Goal: Task Accomplishment & Management: Manage account settings

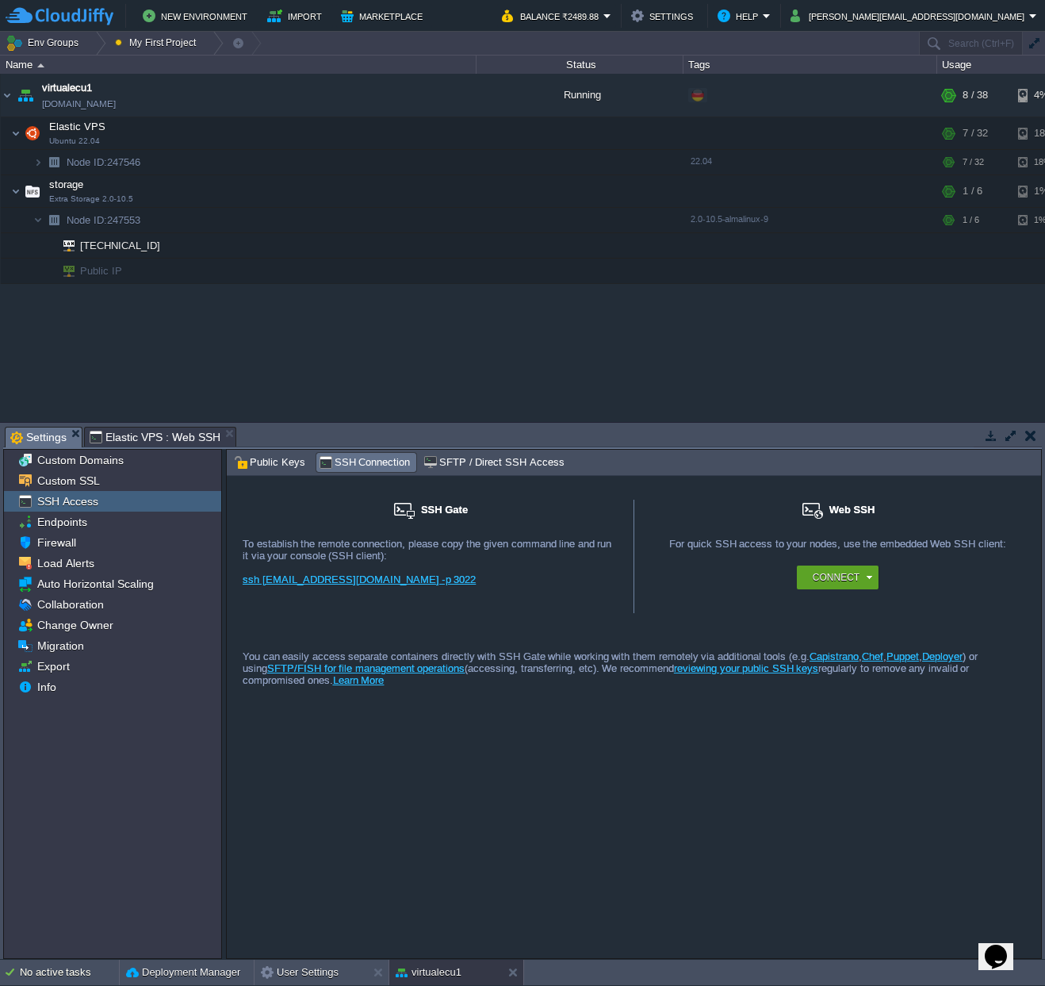
click at [626, 746] on div "SSH Gate For remote connection you require SSH public key to be added to the ac…" at bounding box center [634, 717] width 814 height 482
click at [698, 15] on button "Settings" at bounding box center [664, 15] width 67 height 19
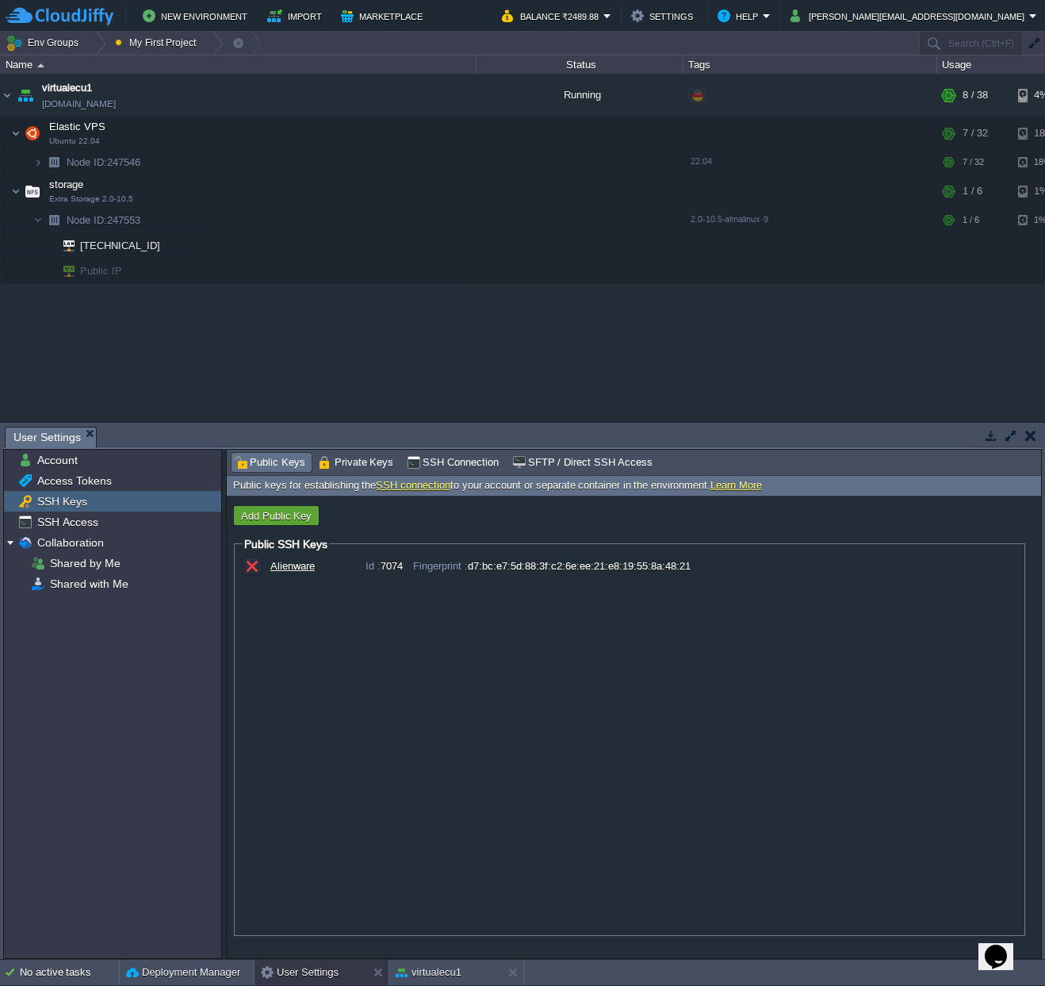
click at [457, 614] on div "Alienware Id : 7074 Fingerprint : d7:bc:e7:5d:88:3f:c2:6e:ee:21:e8:19:55:8a:48:…" at bounding box center [630, 743] width 774 height 373
click at [288, 515] on button "Add Public Key" at bounding box center [276, 515] width 80 height 14
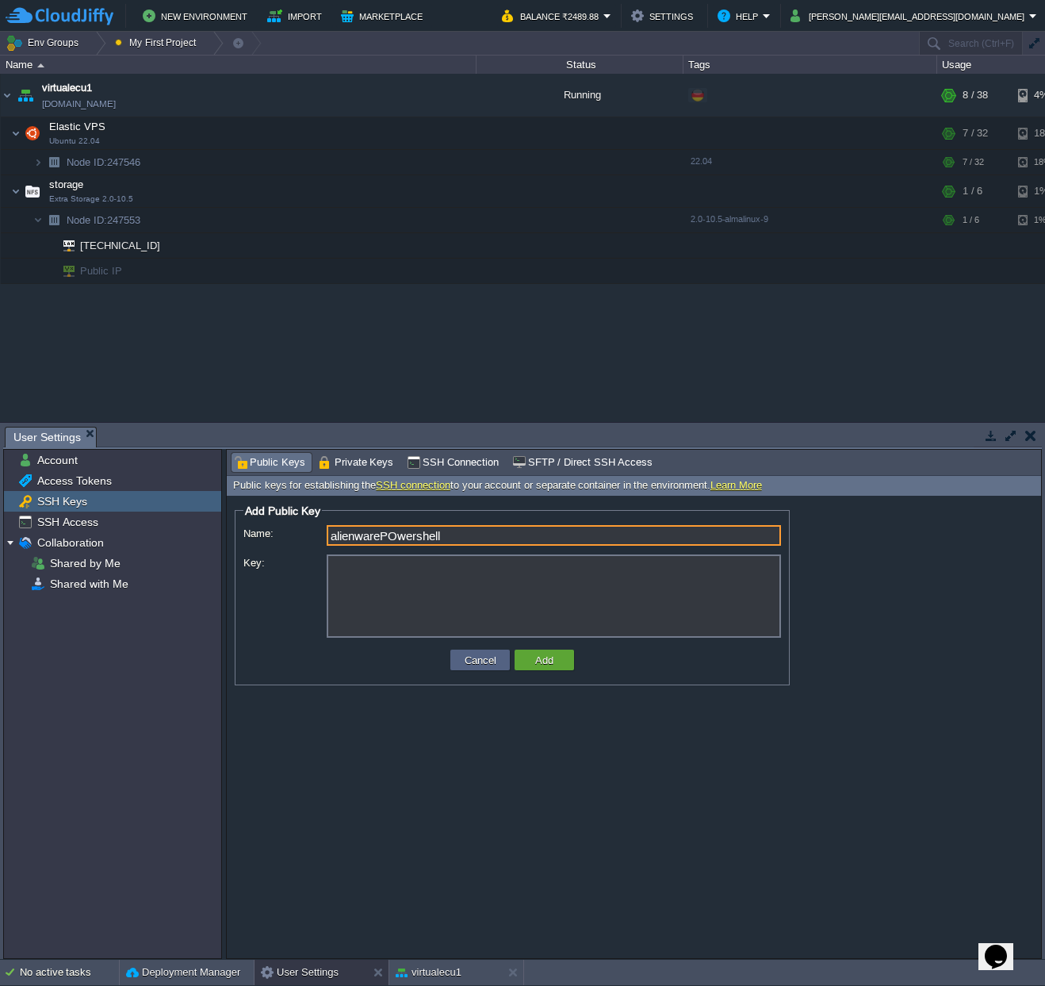
type input "alienwarePOwershell"
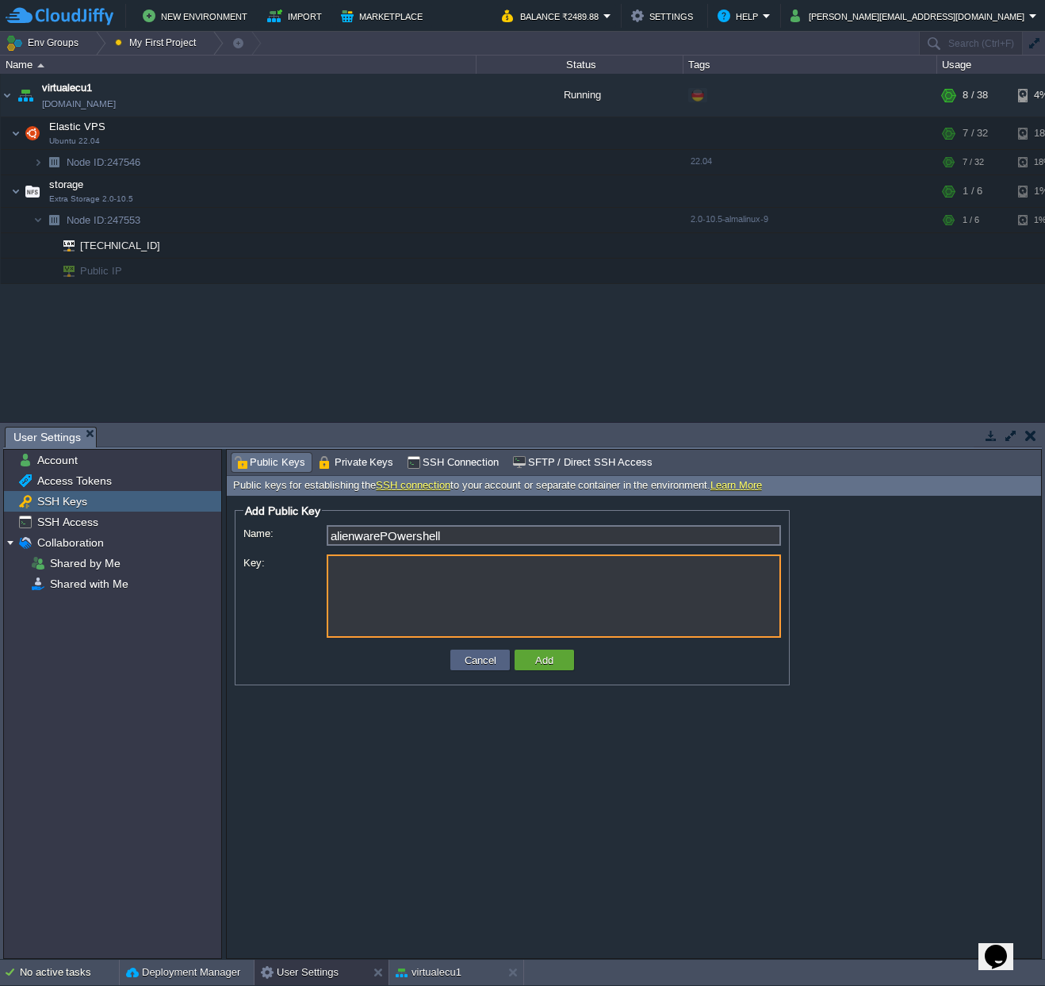
paste textarea "C:\Users\khano/.ssh/id_ed25519"
type textarea "C:\Users\khano/.ssh/id_ed25519"
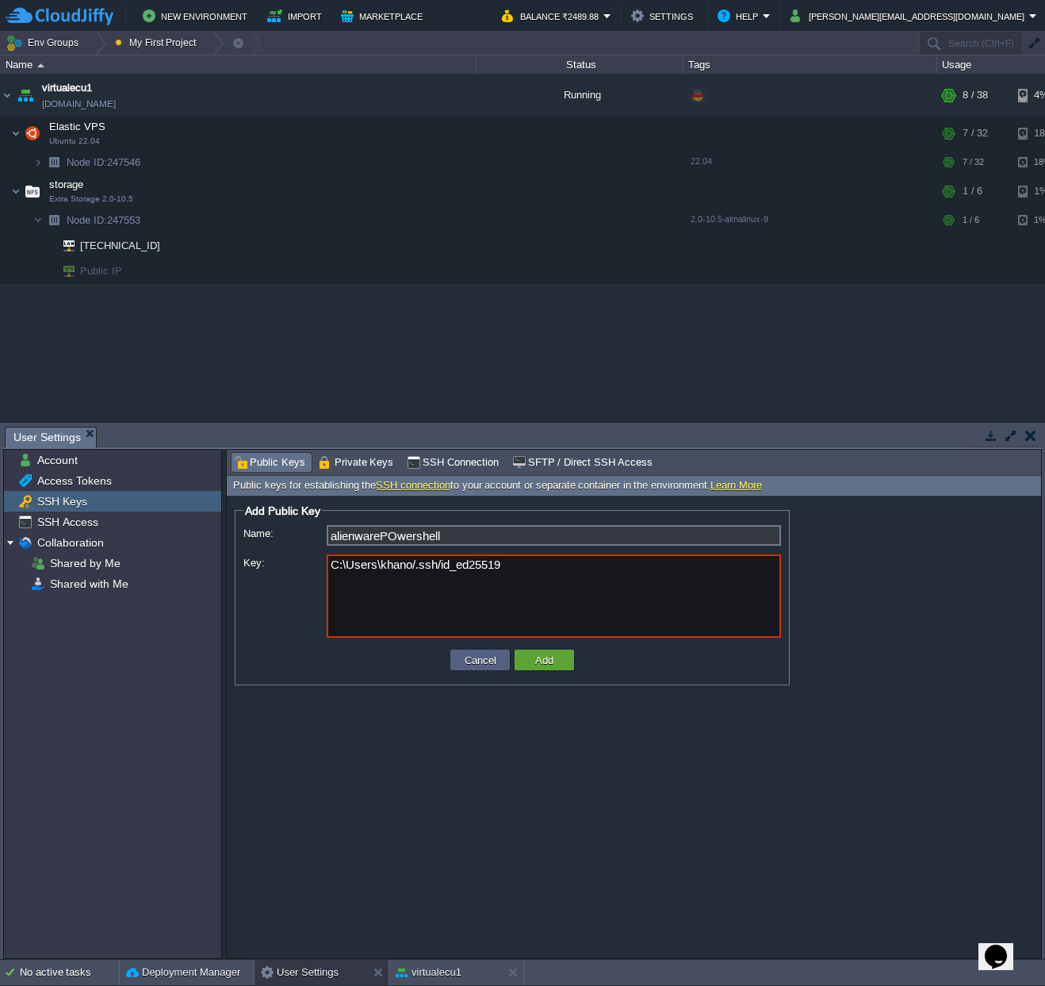
drag, startPoint x: 507, startPoint y: 572, endPoint x: 272, endPoint y: 572, distance: 235.5
click at [272, 572] on div "Key: C:\Users\khano/.ssh/id_ed25519" at bounding box center [512, 597] width 538 height 86
click at [377, 593] on textarea "Key:" at bounding box center [554, 595] width 454 height 83
paste textarea "-----BEGIN OPENSSH PRIVATE KEY----- b3BlbnNzaC1rZXktdjEAAAAACmFlczI1Ni1jdHIAAAA…"
type textarea "-----BEGIN OPENSSH PRIVATE KEY----- b3BlbnNzaC1rZXktdjEAAAAACmFlczI1Ni1jdHIAAAA…"
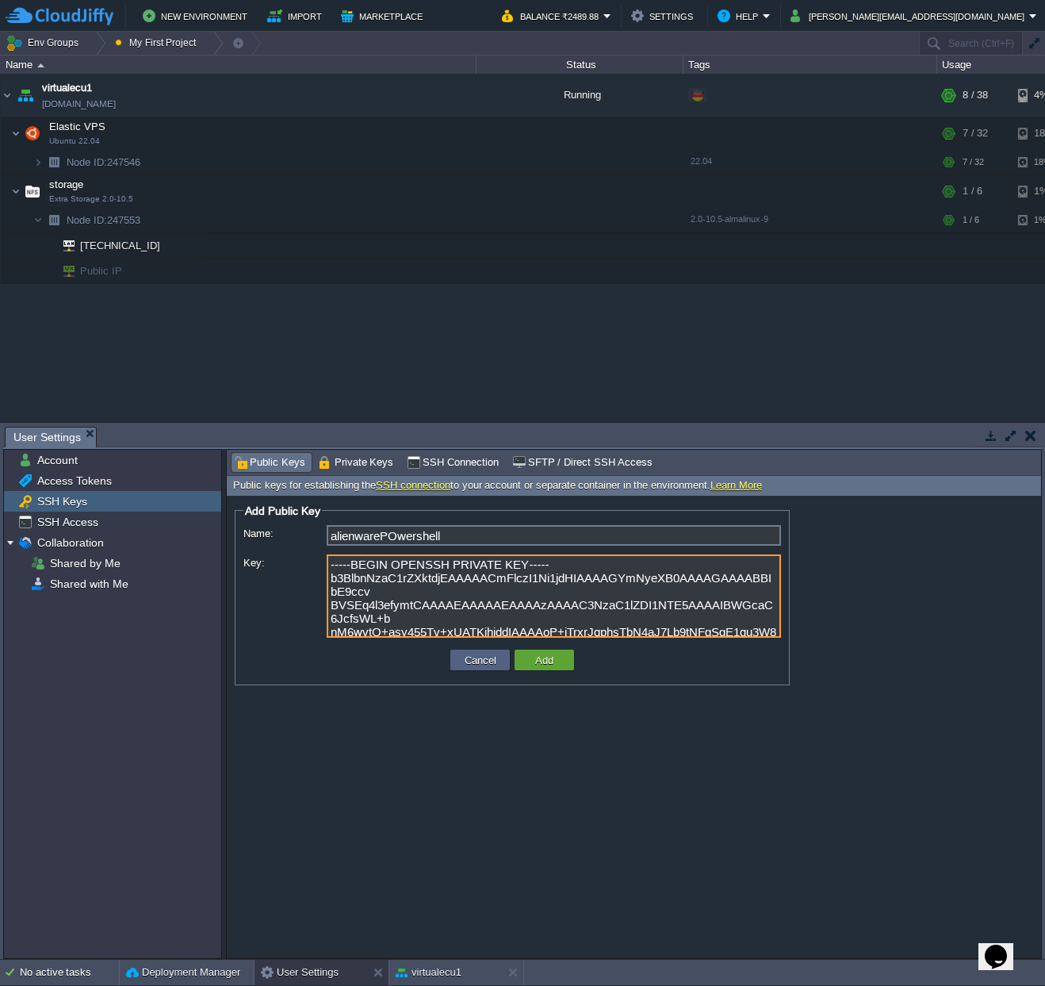
drag, startPoint x: 570, startPoint y: 632, endPoint x: 244, endPoint y: 511, distance: 347.5
click at [244, 511] on fieldset "Add Public Key ID: Name: alienwarePOwershell Fingerprint: Key: -----BEGIN OPENS…" at bounding box center [512, 594] width 555 height 182
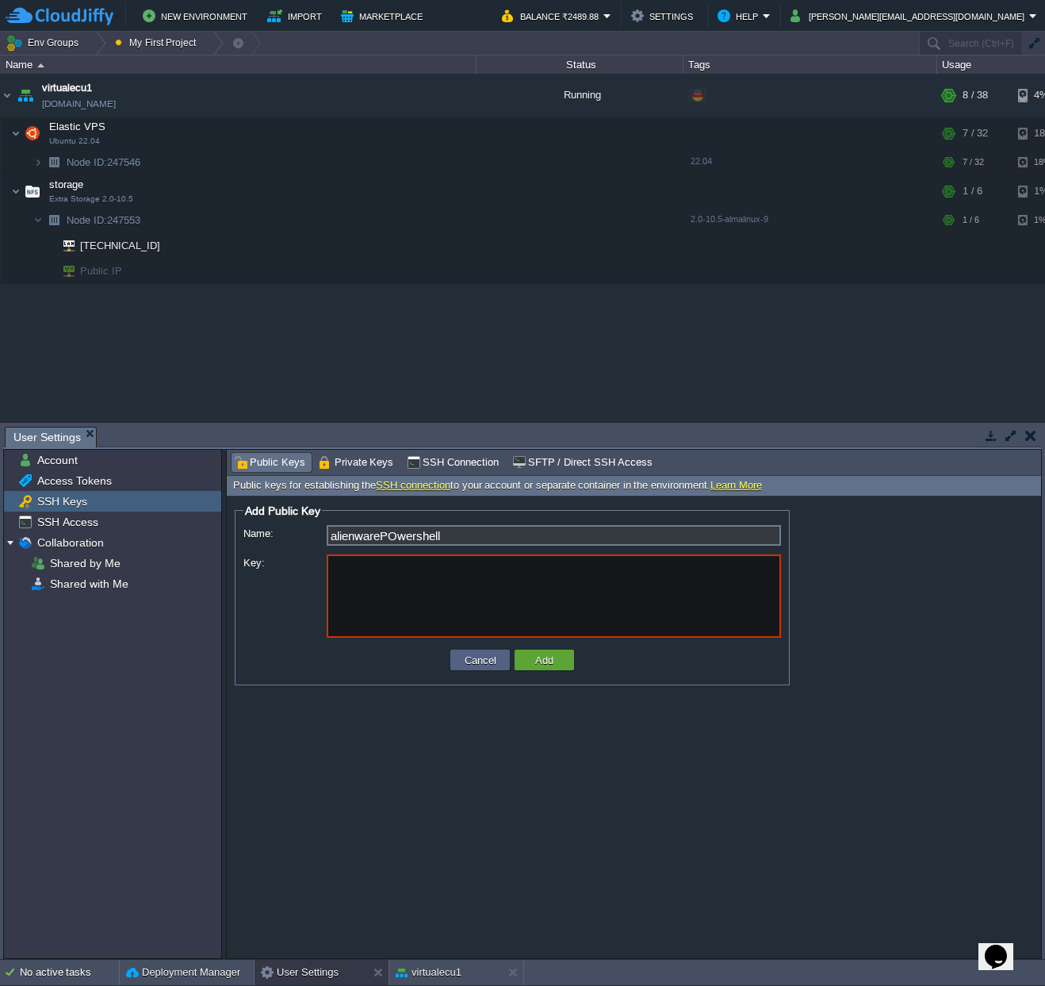
click at [650, 733] on form "Add Public Key ID: Name: alienwarePOwershell Fingerprint: Key: Cancel Add" at bounding box center [634, 727] width 814 height 462
click at [404, 596] on textarea "Key:" at bounding box center [554, 595] width 454 height 83
click at [543, 664] on button "Add" at bounding box center [544, 660] width 28 height 14
click at [496, 623] on textarea "Key:" at bounding box center [554, 595] width 454 height 83
paste textarea "ssh-ed25519 AAAAC3NzaC1lZDI1NTE5AAAAIBWGcaC6JcfsWL+bnM6wvtO+asy455Tv+xUATKjhidd…"
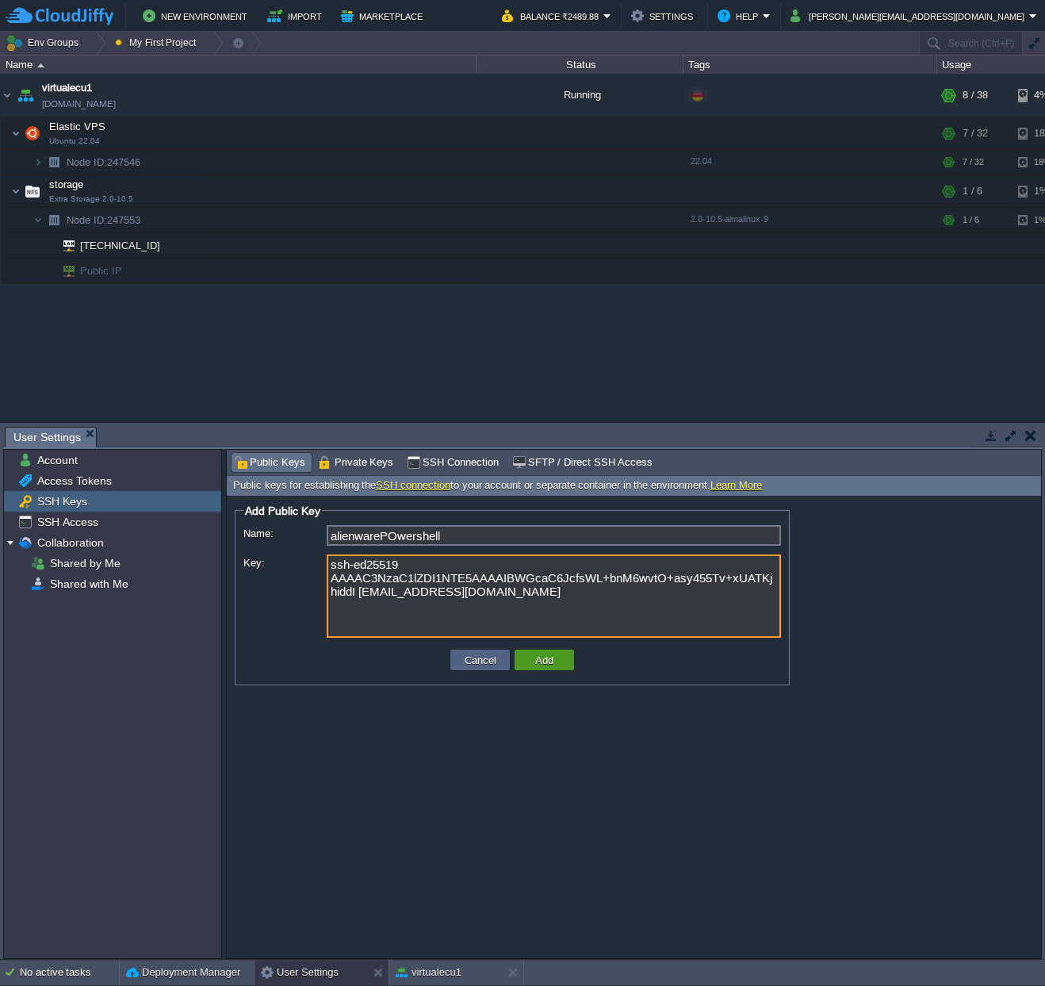
type textarea "ssh-ed25519 AAAAC3NzaC1lZDI1NTE5AAAAIBWGcaC6JcfsWL+bnM6wvtO+asy455Tv+xUATKjhidd…"
click at [565, 664] on td "Add" at bounding box center [544, 659] width 59 height 21
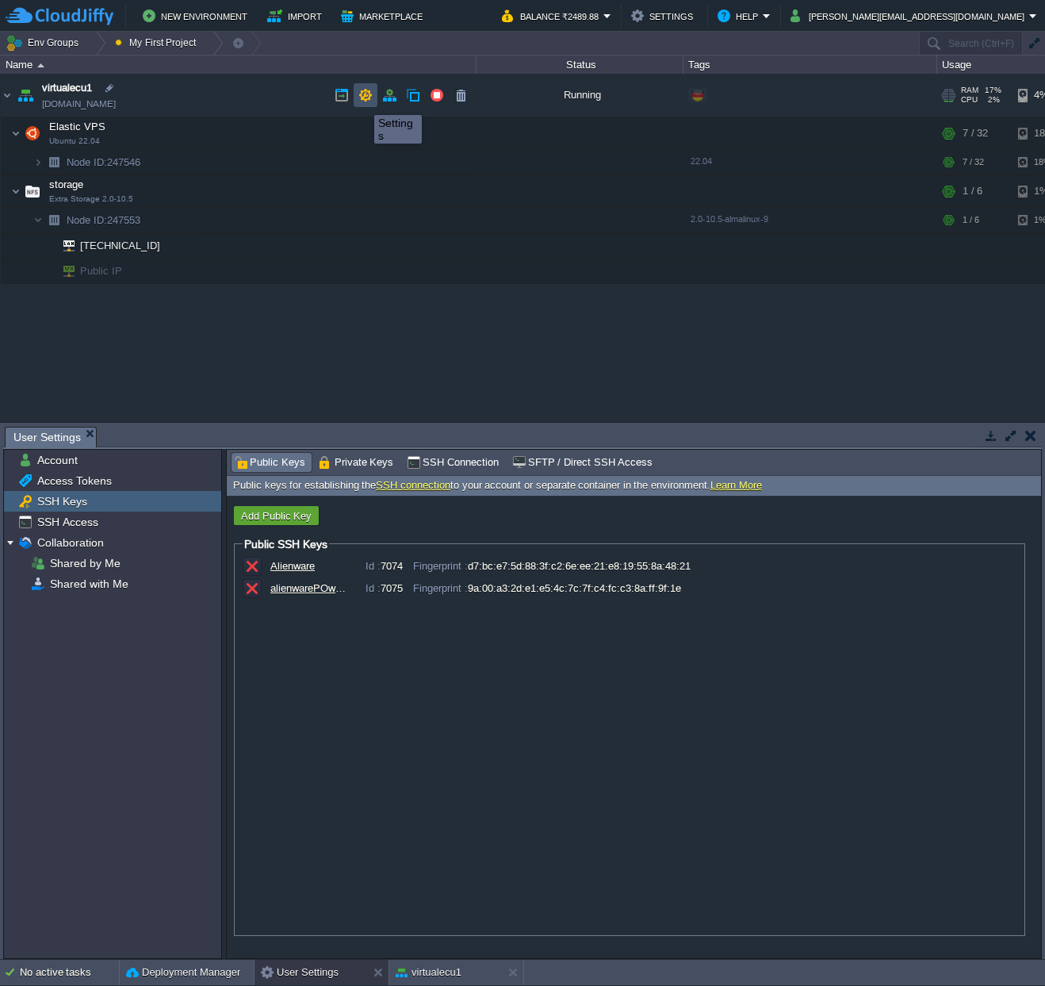
click at [362, 101] on button "button" at bounding box center [365, 95] width 14 height 14
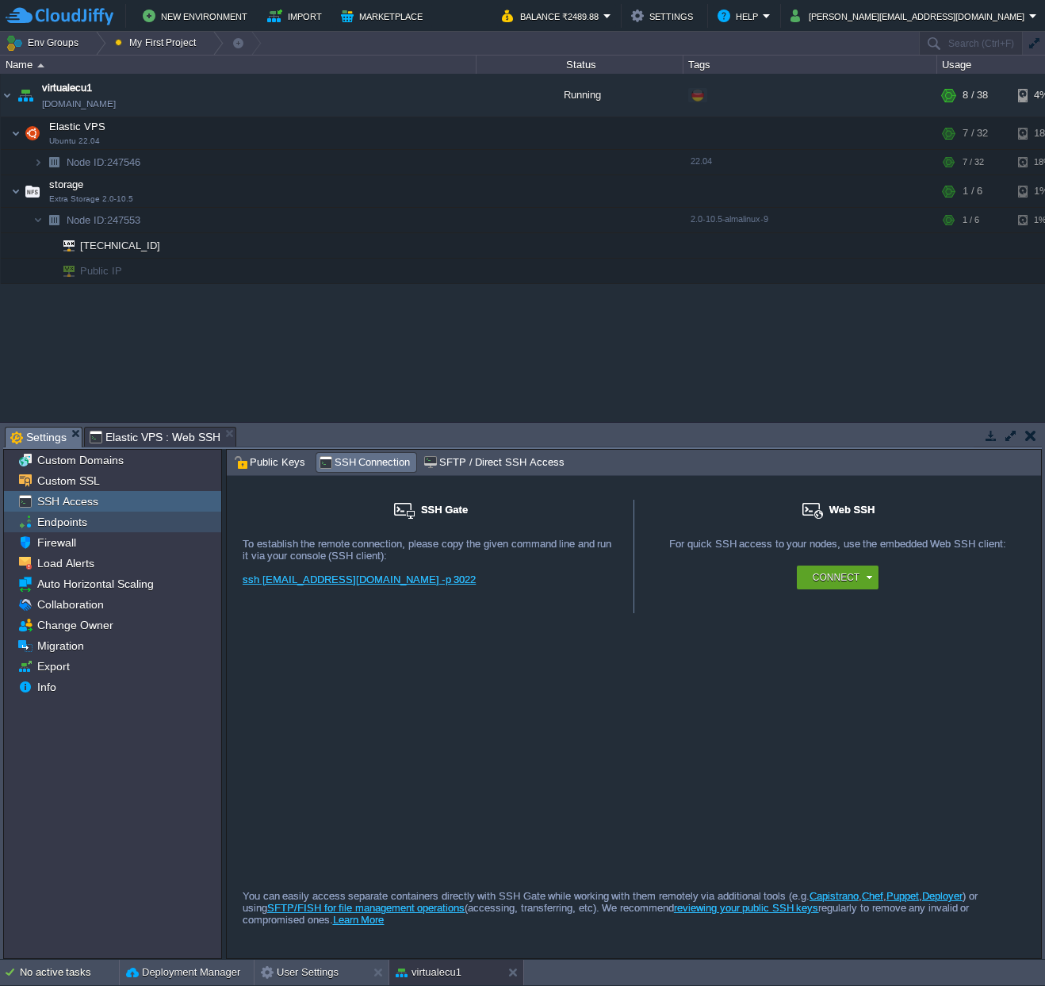
click at [82, 527] on span "Endpoints" at bounding box center [62, 522] width 56 height 14
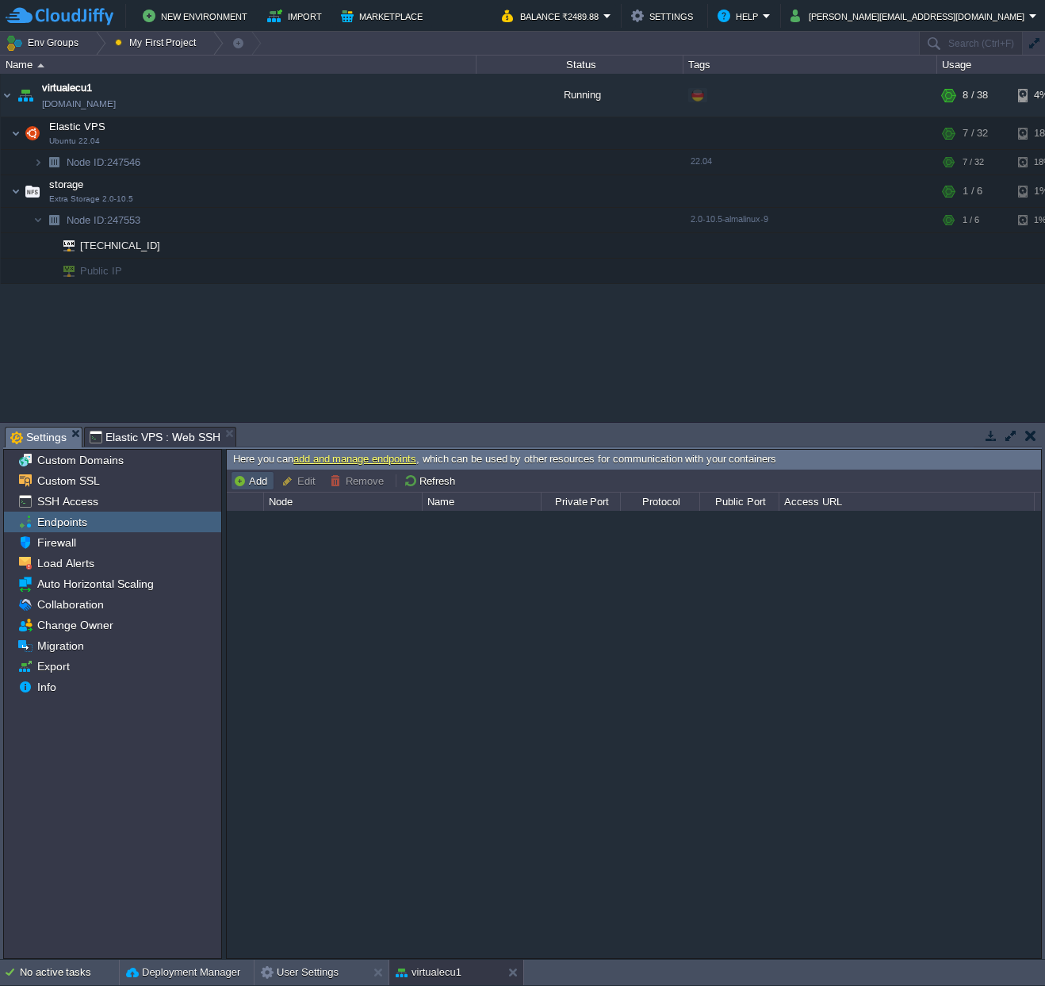
click at [252, 482] on button "Add" at bounding box center [252, 480] width 39 height 14
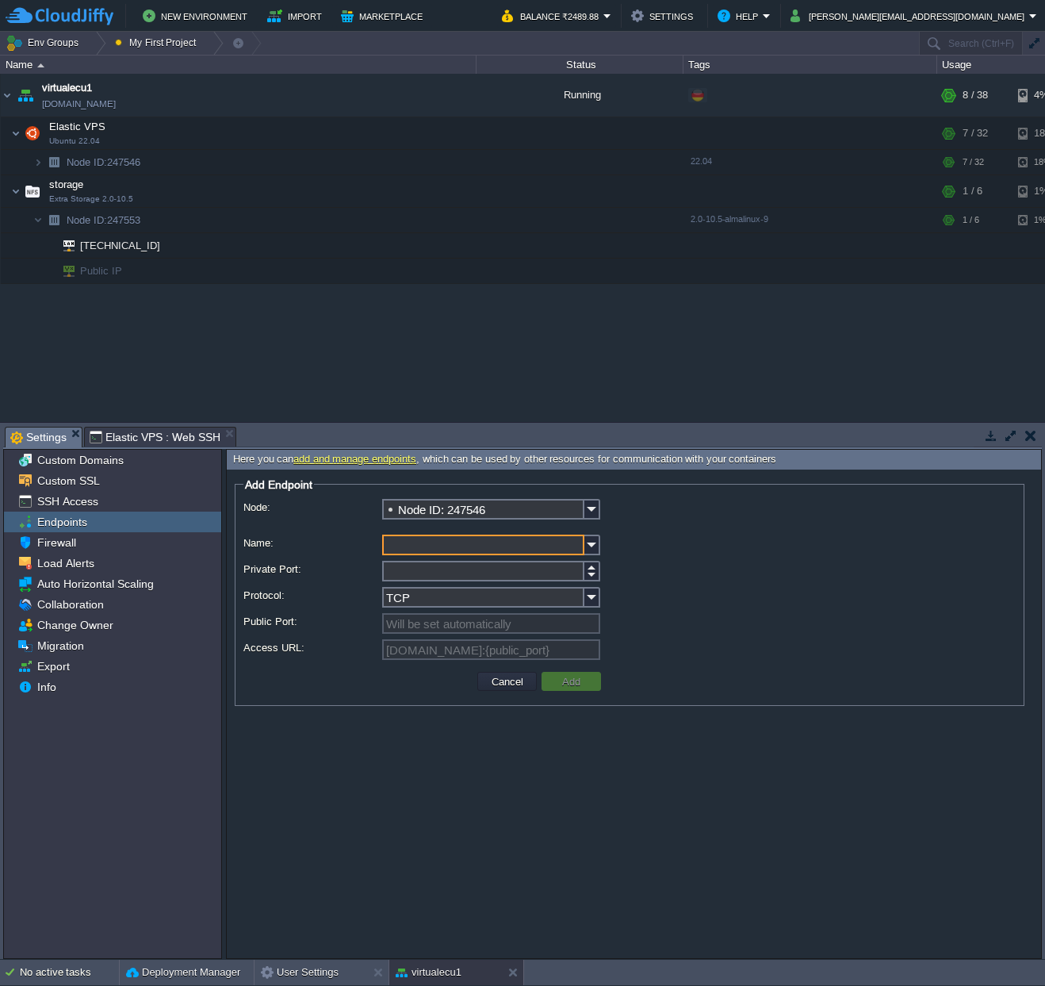
click at [477, 546] on input "Name:" at bounding box center [483, 544] width 202 height 21
type input "Grafana"
type input "3000"
click at [595, 604] on img at bounding box center [592, 597] width 16 height 21
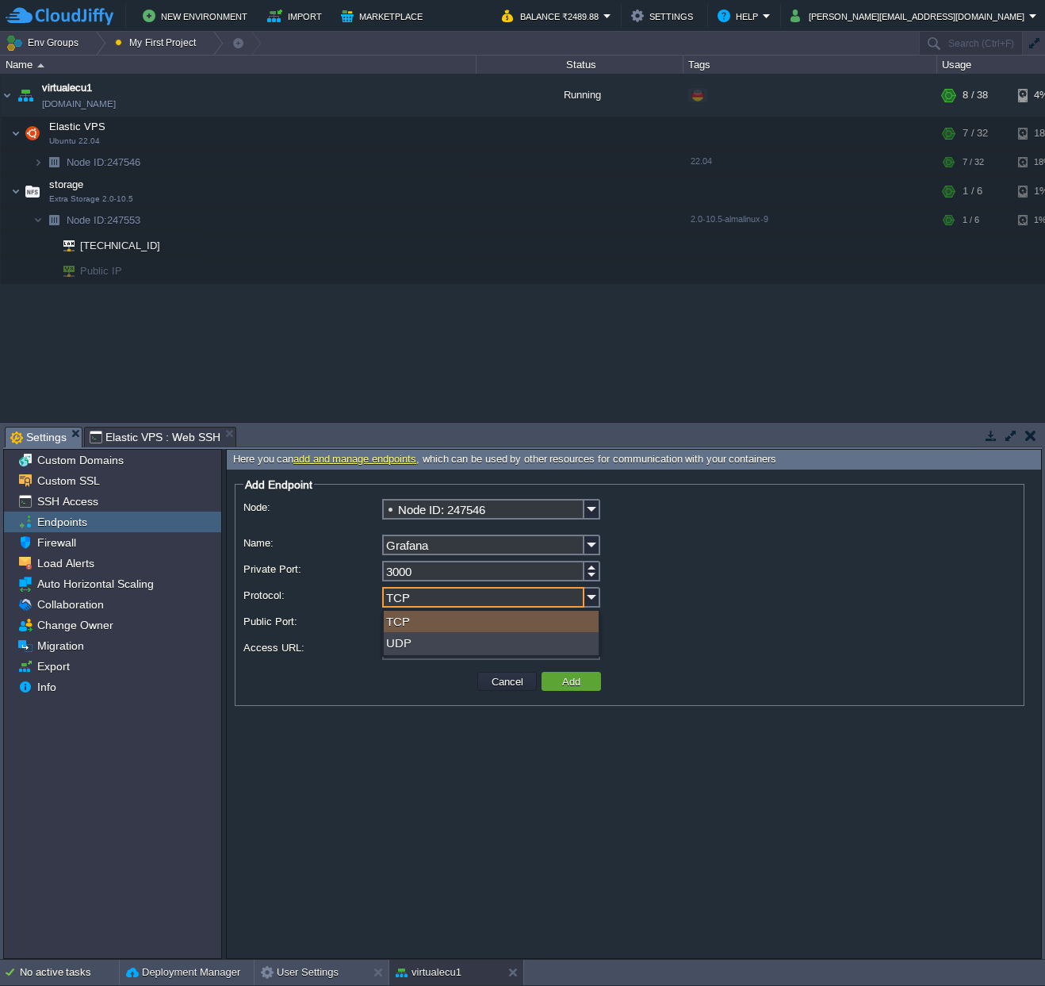
click at [549, 622] on div "TCP" at bounding box center [491, 621] width 215 height 21
click at [653, 618] on div "Will be set automatically" at bounding box center [629, 624] width 772 height 23
click at [570, 679] on button "Add" at bounding box center [571, 681] width 28 height 14
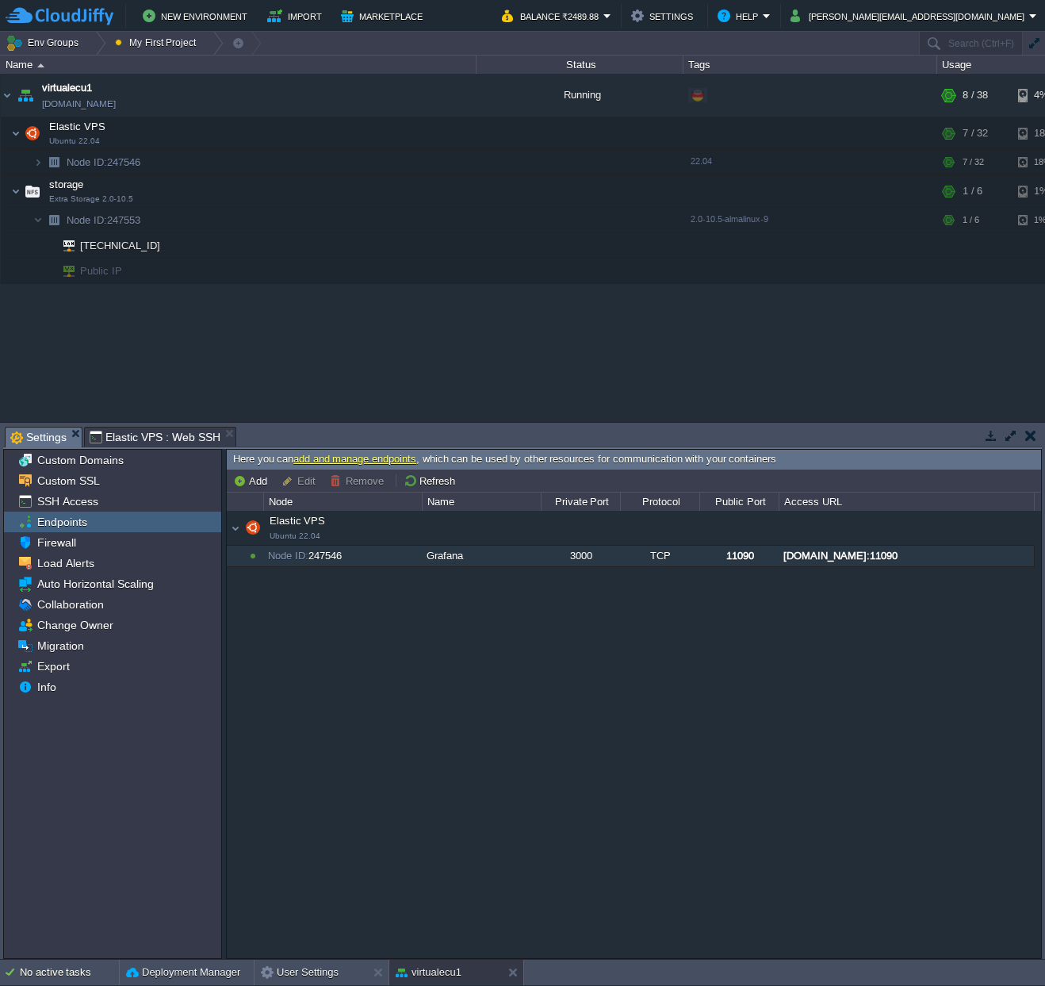
drag, startPoint x: 902, startPoint y: 554, endPoint x: 972, endPoint y: 584, distance: 75.7
click at [972, 584] on div "Elastic VPS Ubuntu 22.04 Elastic VPS Ubuntu 22.04 Node ID: 247546 Grafana 3000 …" at bounding box center [634, 734] width 814 height 446
click at [516, 501] on div "Name" at bounding box center [481, 501] width 117 height 18
click at [542, 500] on div "Private Port" at bounding box center [581, 501] width 78 height 18
click at [542, 500] on div "Node Name Private Port Protocol Public Port Access URL Elastic VPS Ubuntu 22.04…" at bounding box center [634, 724] width 814 height 465
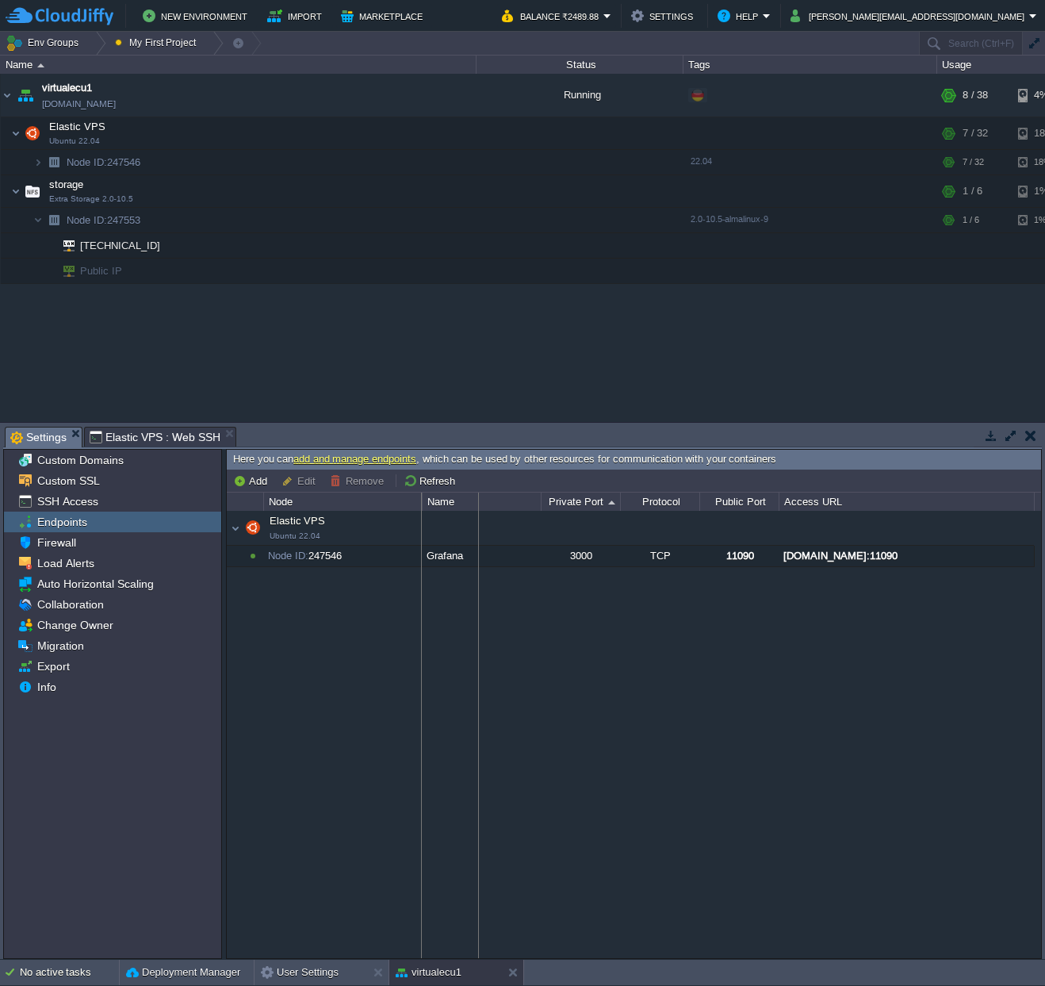
drag, startPoint x: 541, startPoint y: 500, endPoint x: 478, endPoint y: 507, distance: 63.0
click at [478, 507] on div "Node Name Private Port Protocol Public Port Access URL Elastic VPS Ubuntu 22.04…" at bounding box center [634, 724] width 814 height 465
click at [974, 507] on div "Node Name Private Port Protocol Public Port Access URL" at bounding box center [603, 501] width 752 height 18
drag, startPoint x: 970, startPoint y: 507, endPoint x: 1020, endPoint y: 502, distance: 51.0
click at [1020, 502] on div "Node Name Private Port Protocol Public Port Access URL Elastic VPS Ubuntu 22.04…" at bounding box center [634, 724] width 814 height 465
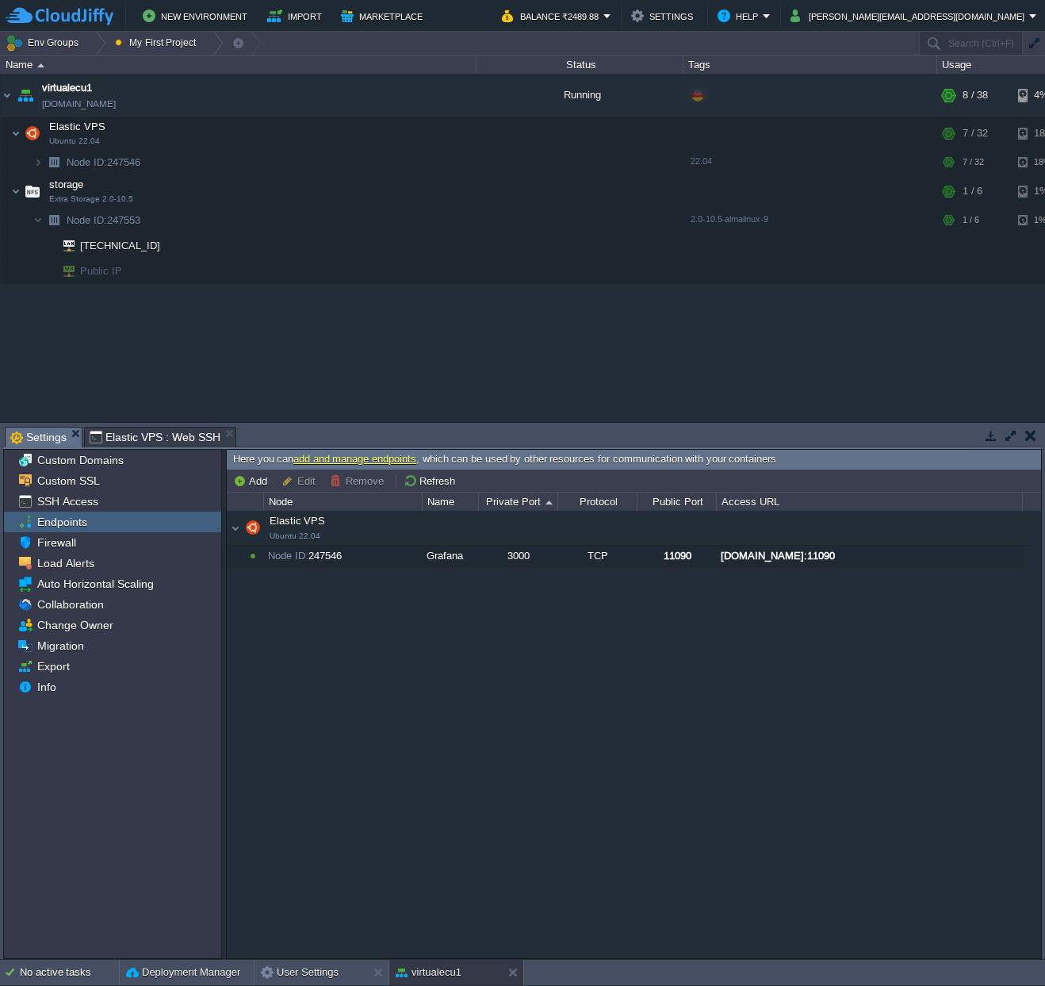
drag, startPoint x: 382, startPoint y: 619, endPoint x: 301, endPoint y: 546, distance: 109.5
click at [382, 619] on div "Elastic VPS Ubuntu 22.04 Elastic VPS Ubuntu 22.04 Node ID: 247546 Grafana 3000 …" at bounding box center [634, 734] width 814 height 446
click at [257, 483] on button "Add" at bounding box center [252, 480] width 39 height 14
type input "Node ID: 247546"
type input "TCP"
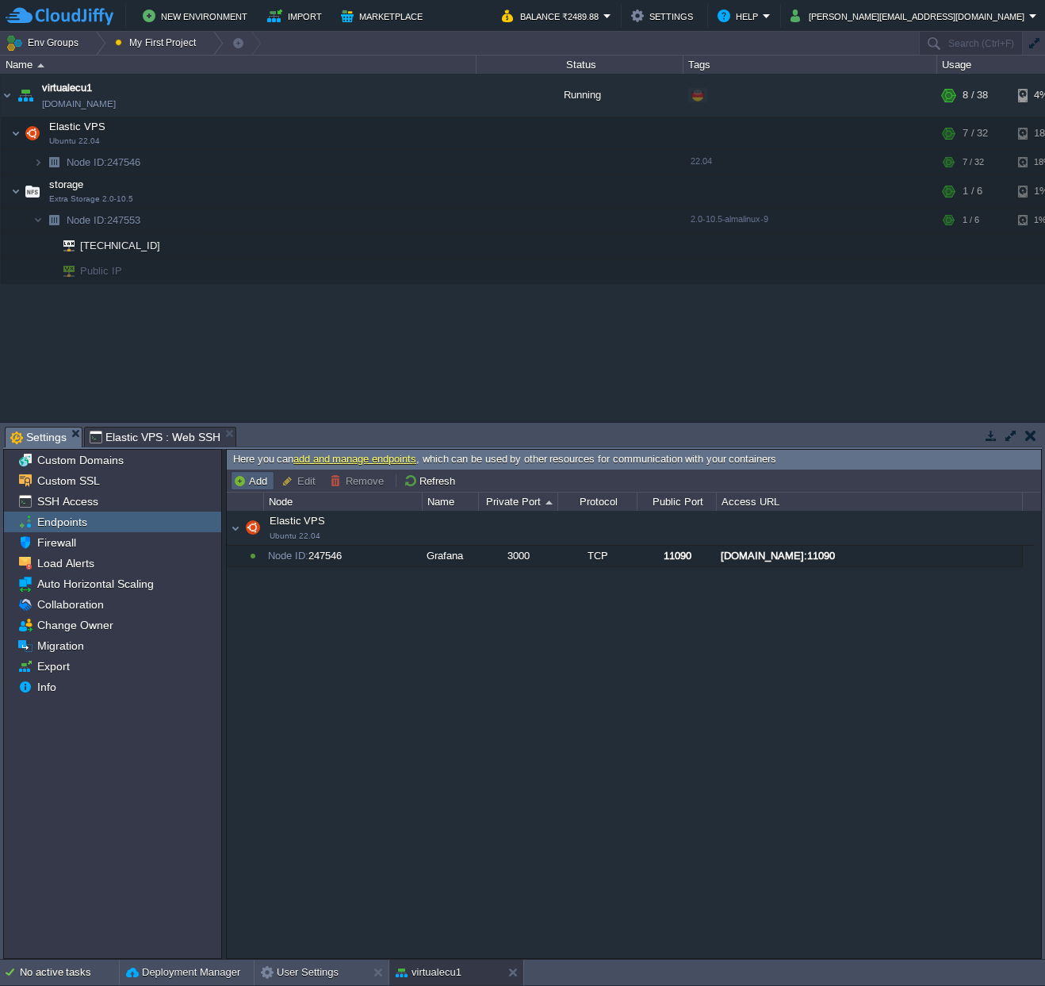
type input "[DOMAIN_NAME]:{public_port}"
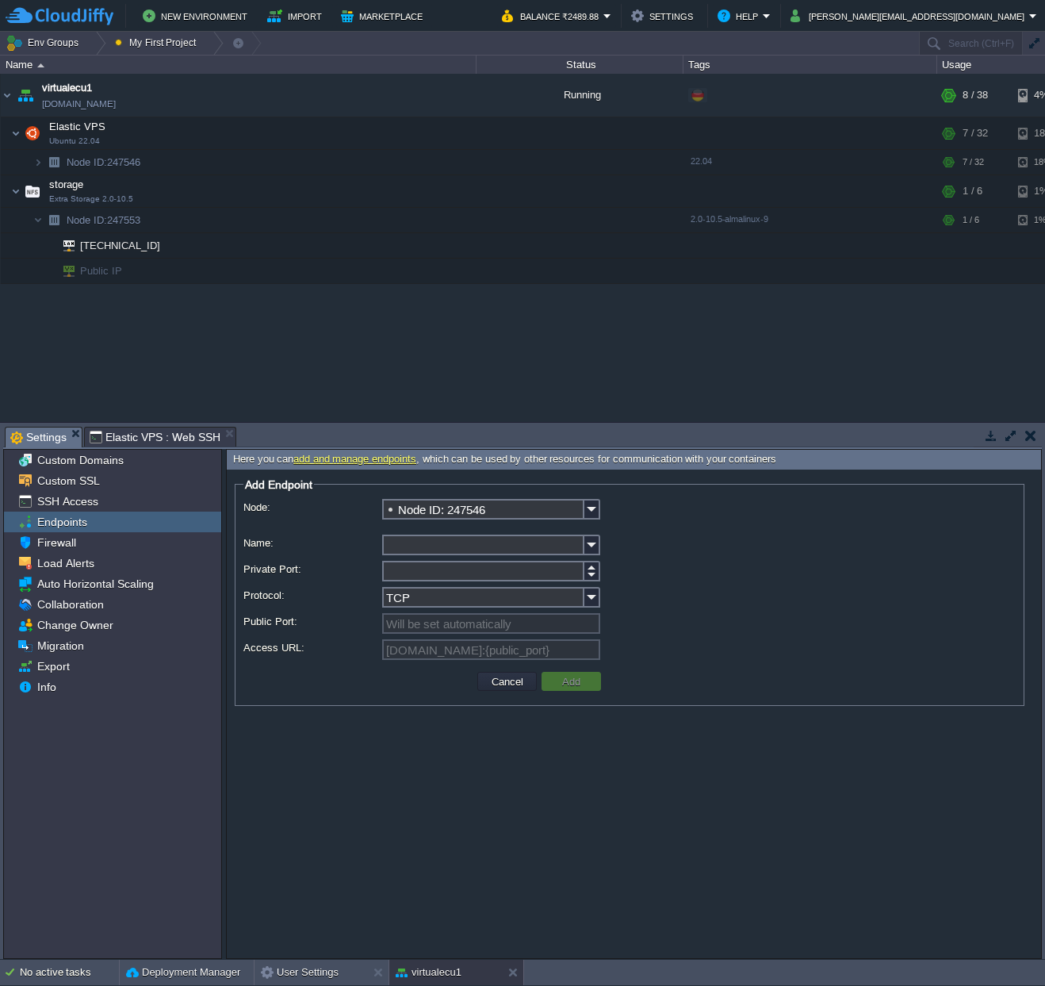
click at [457, 542] on input "Name:" at bounding box center [483, 544] width 202 height 21
type input "[PERSON_NAME] Consile"
type input "1"
type input "[PERSON_NAME] Console"
type input "9001"
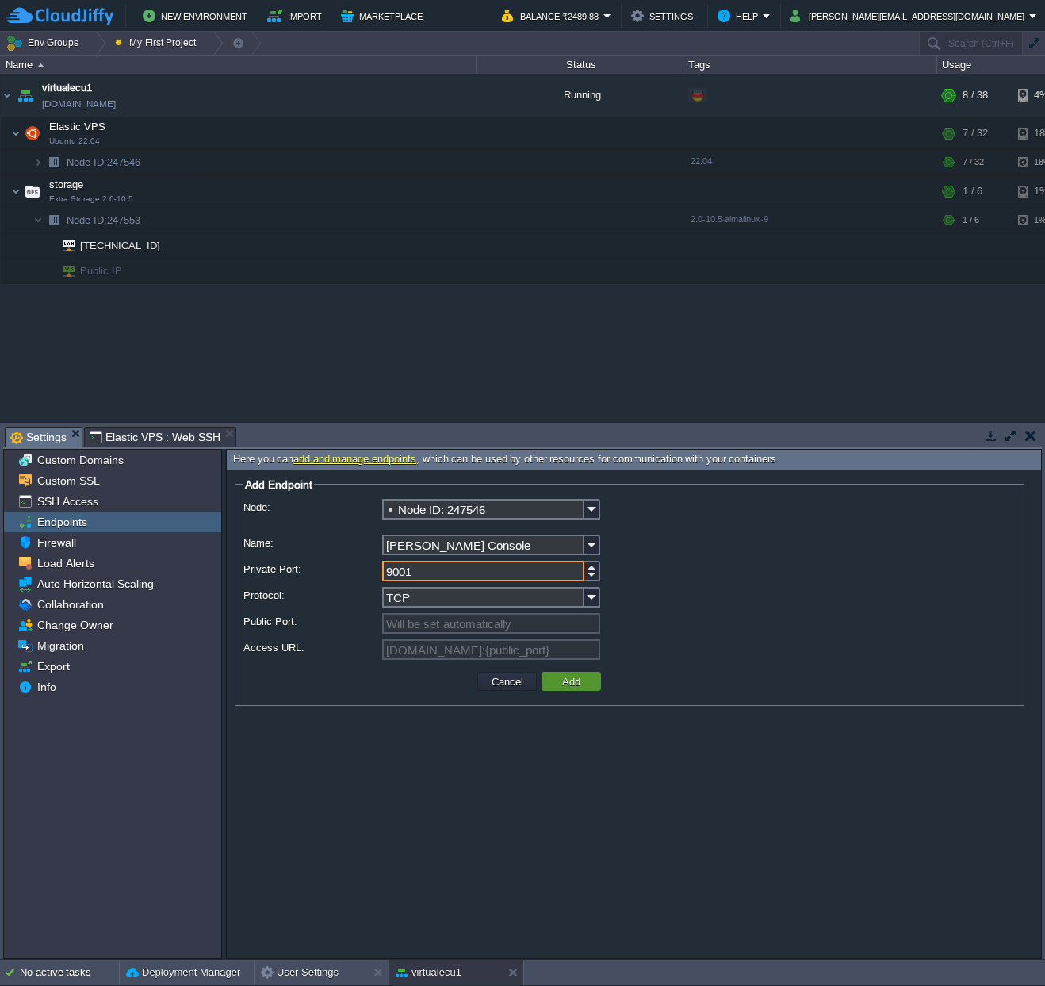
click at [590, 680] on td "Add" at bounding box center [571, 681] width 59 height 19
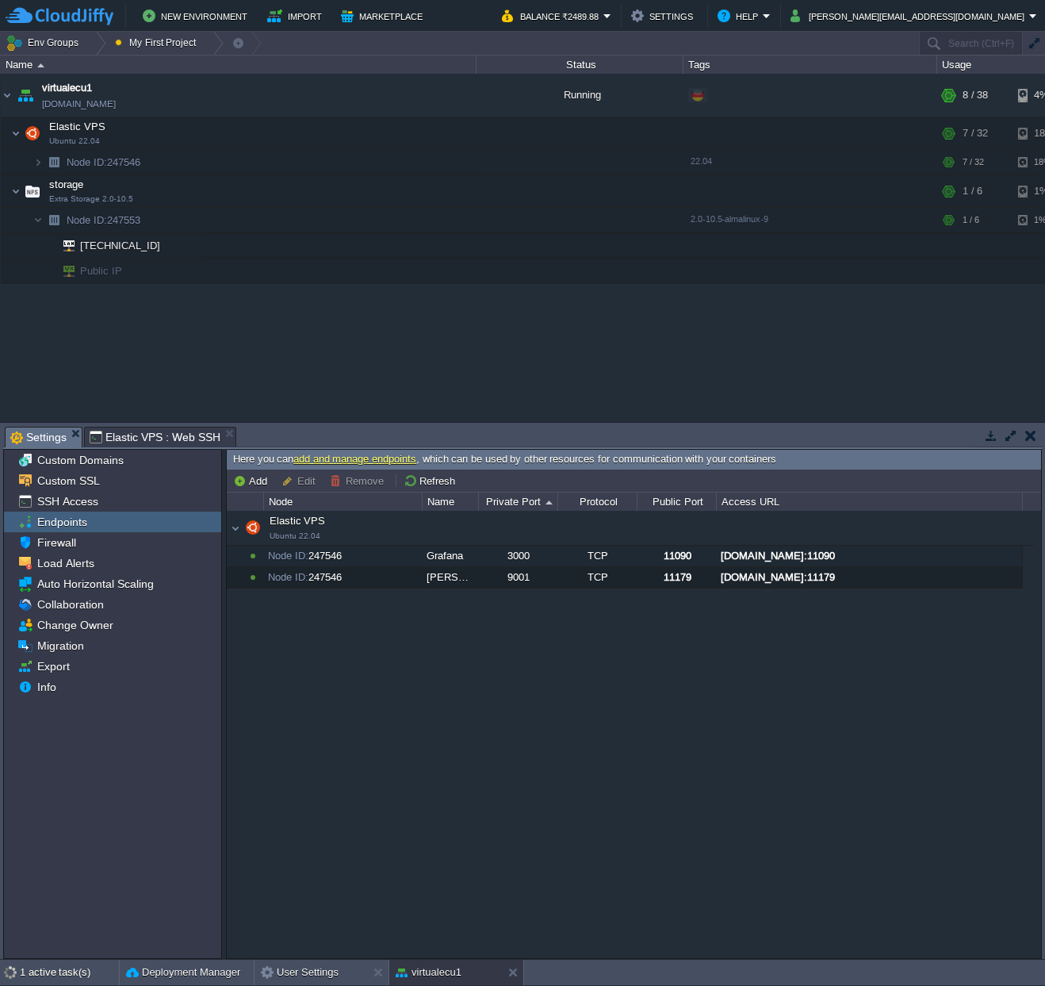
click at [932, 608] on div "Elastic VPS Ubuntu 22.04 Elastic VPS Ubuntu 22.04 Node ID: 247546 Grafana 3000 …" at bounding box center [634, 734] width 814 height 446
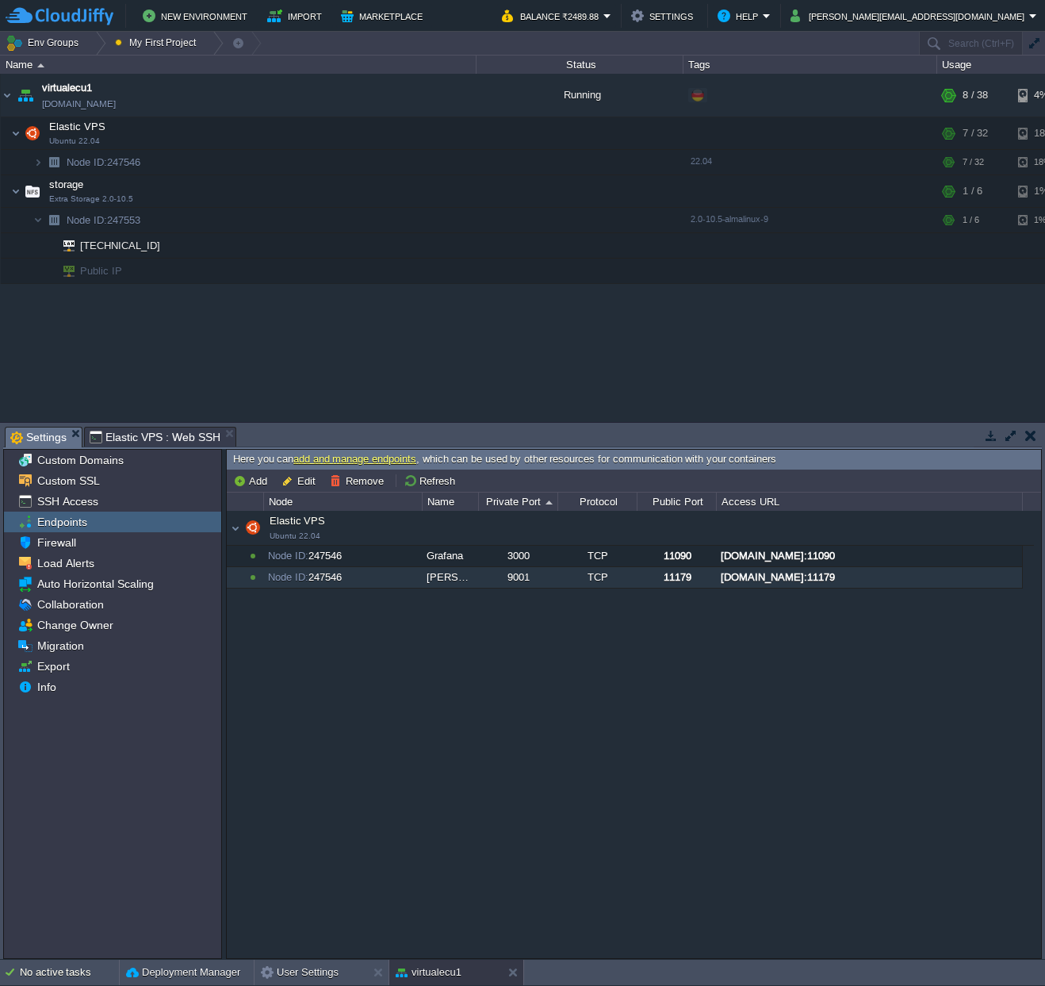
drag, startPoint x: 1005, startPoint y: 580, endPoint x: 713, endPoint y: 588, distance: 291.9
click at [717, 588] on div "[DOMAIN_NAME]:11179" at bounding box center [869, 577] width 304 height 21
click at [994, 680] on div "Elastic VPS Ubuntu 22.04 Elastic VPS Ubuntu 22.04 Node ID: 247546 Grafana 3000 …" at bounding box center [634, 734] width 814 height 446
click at [557, 637] on div "Elastic VPS Ubuntu 22.04 Elastic VPS Ubuntu 22.04 Node ID: 247546 Grafana 3000 …" at bounding box center [634, 734] width 814 height 446
click at [260, 478] on button "Add" at bounding box center [252, 480] width 39 height 14
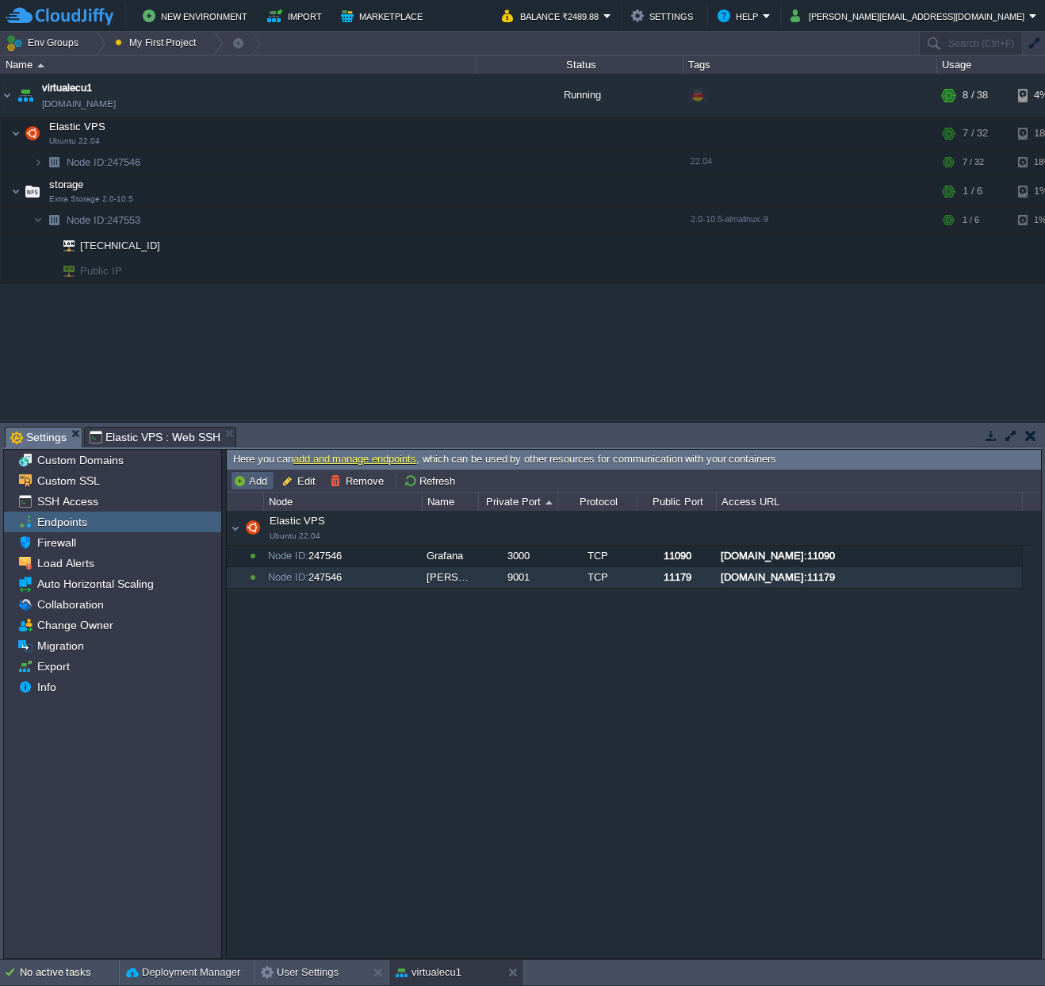
type input "Node ID: 247546"
type input "TCP"
type input "[DOMAIN_NAME]:{public_port}"
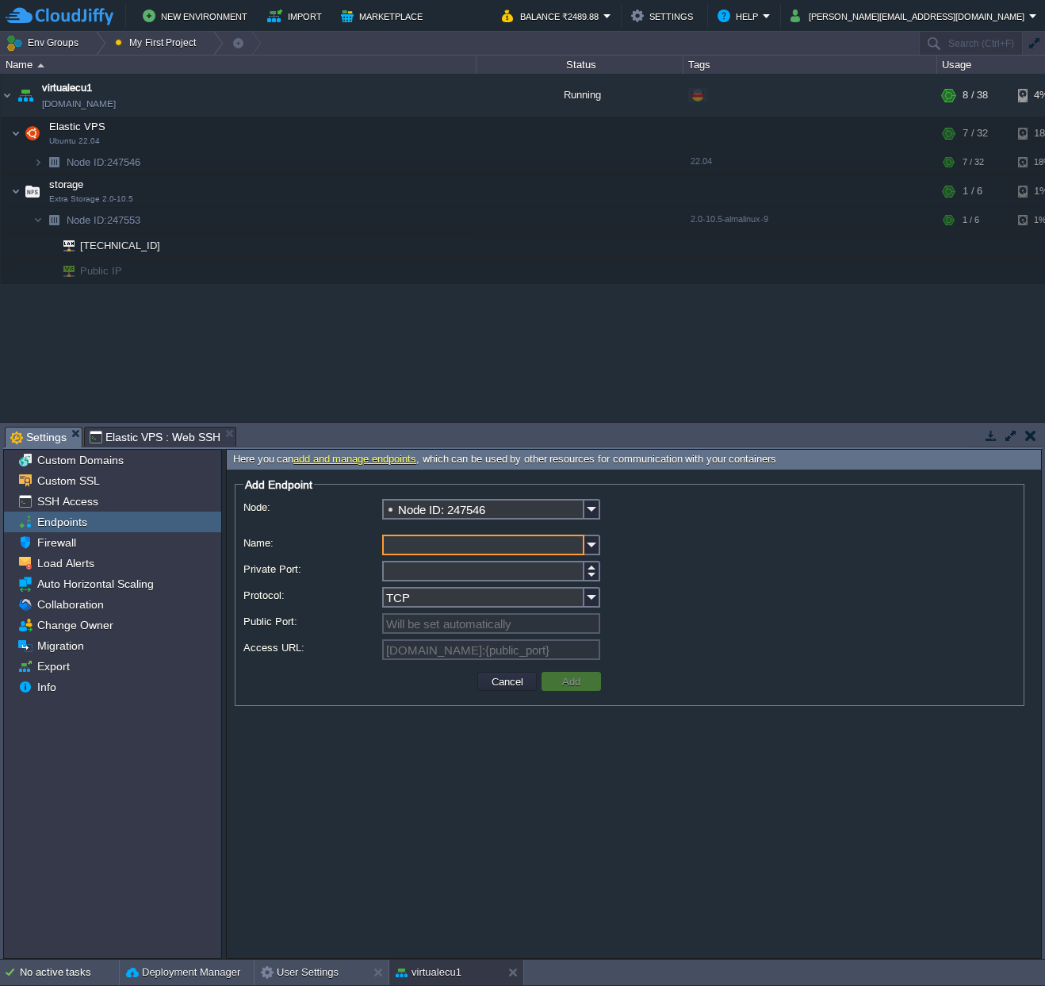
click at [419, 550] on input "Name:" at bounding box center [483, 544] width 202 height 21
type input "Keycloak"
type input "8080"
drag, startPoint x: 714, startPoint y: 630, endPoint x: 662, endPoint y: 650, distance: 56.2
click at [714, 630] on div "Will be set automatically" at bounding box center [629, 624] width 772 height 23
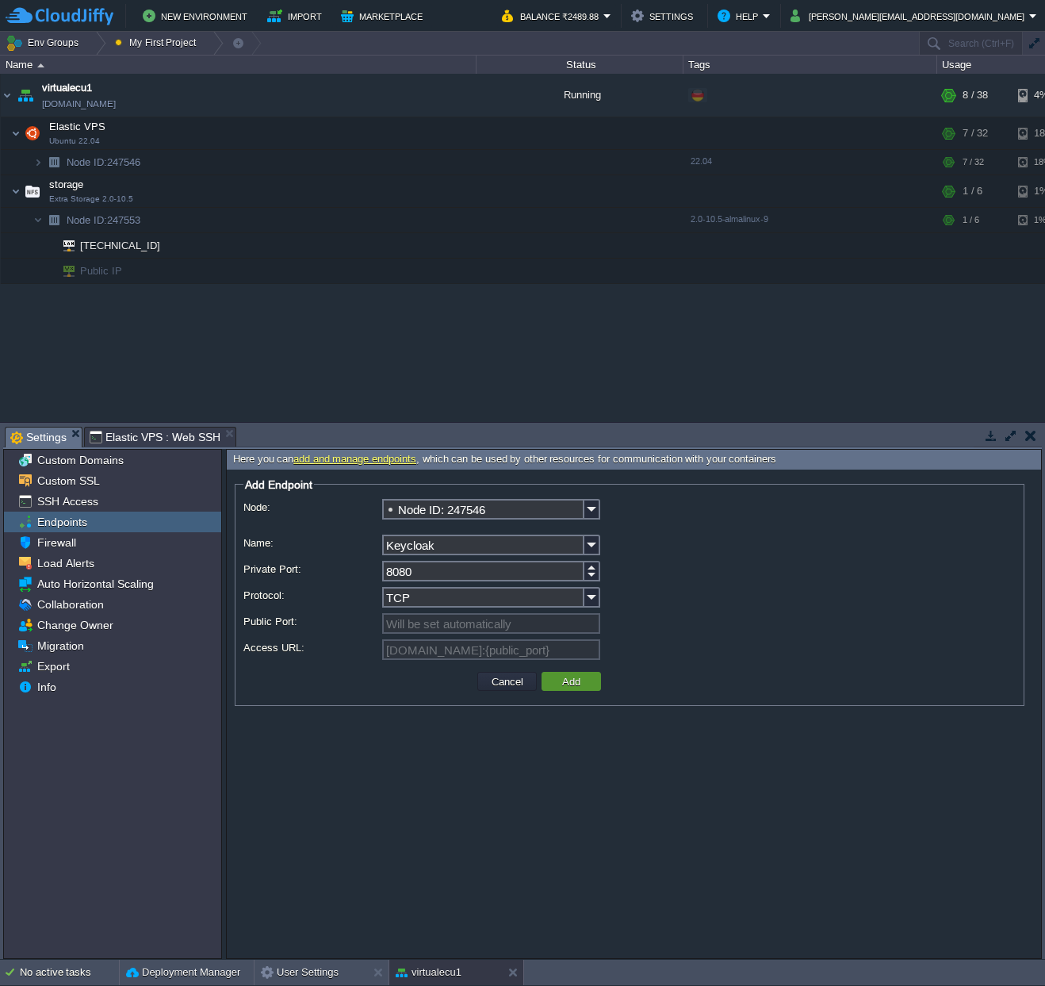
click at [589, 680] on td "Add" at bounding box center [571, 681] width 59 height 19
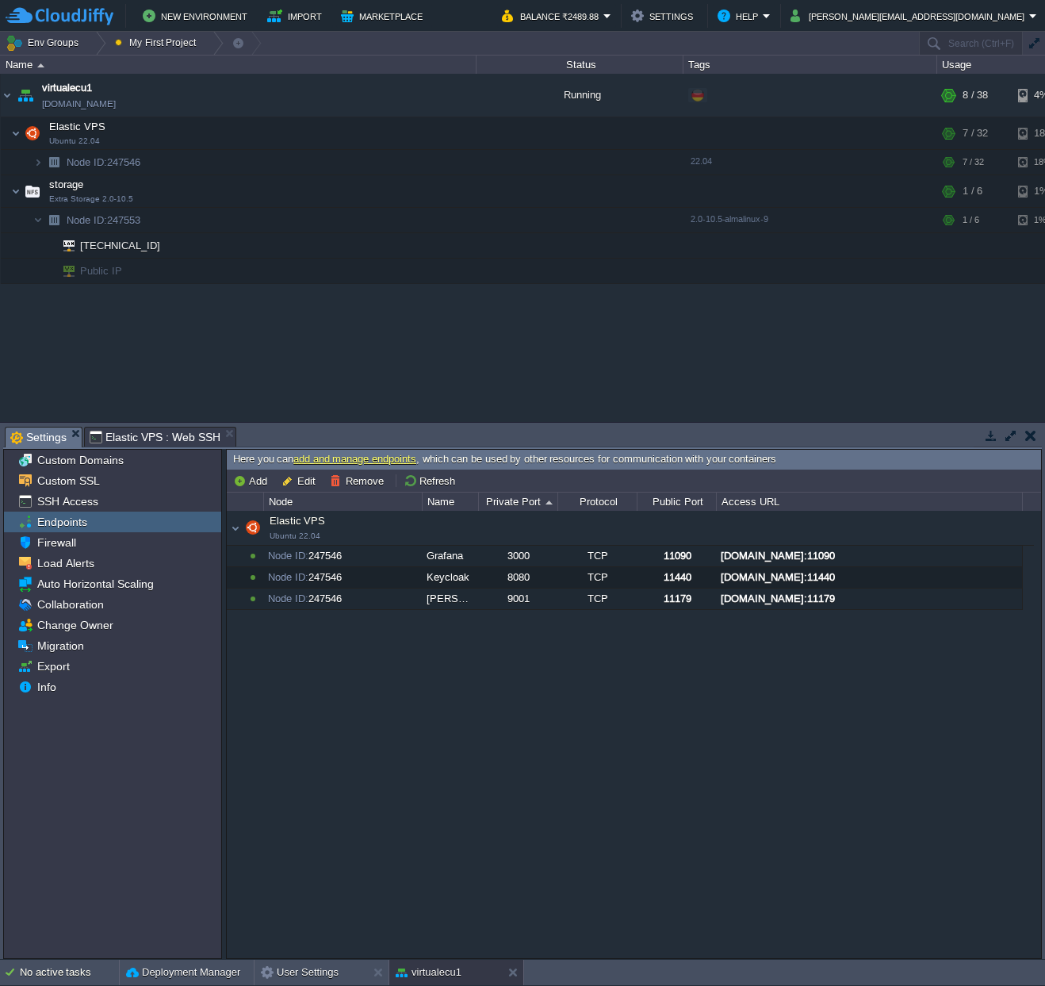
click at [416, 841] on div "Elastic VPS Ubuntu 22.04 Elastic VPS Ubuntu 22.04 Node ID: 247546 Grafana 3000 …" at bounding box center [634, 734] width 814 height 446
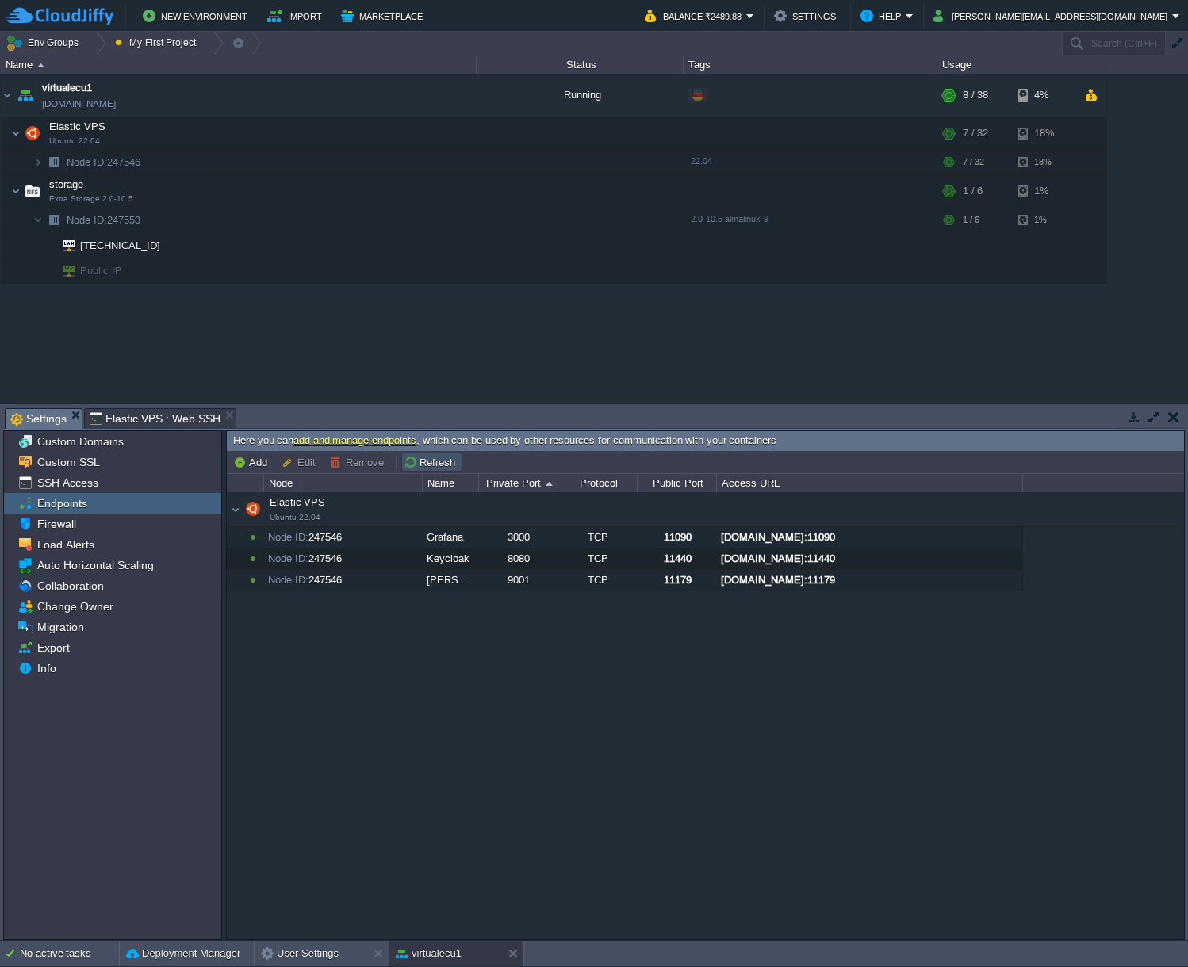
click at [440, 462] on button "Refresh" at bounding box center [432, 462] width 56 height 14
click at [935, 535] on div "[DOMAIN_NAME]:11090" at bounding box center [869, 537] width 304 height 21
type input "[DOMAIN_NAME]:11090"
click at [706, 680] on div "Elastic VPS Ubuntu 22.04 Elastic VPS Ubuntu 22.04 Node ID: 247546 Grafana 3000 …" at bounding box center [705, 715] width 957 height 446
